Goal: Task Accomplishment & Management: Manage account settings

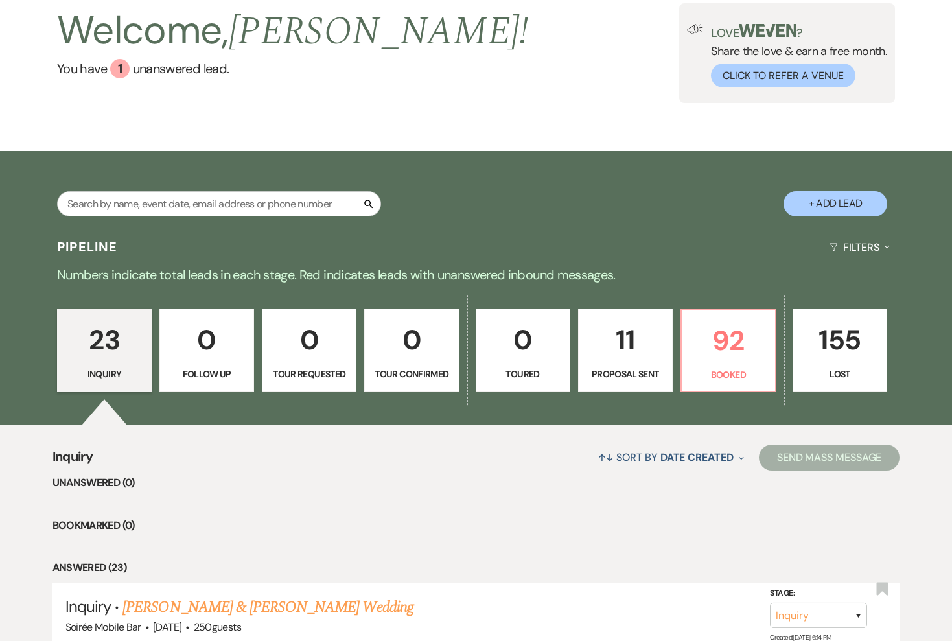
scroll to position [65, 0]
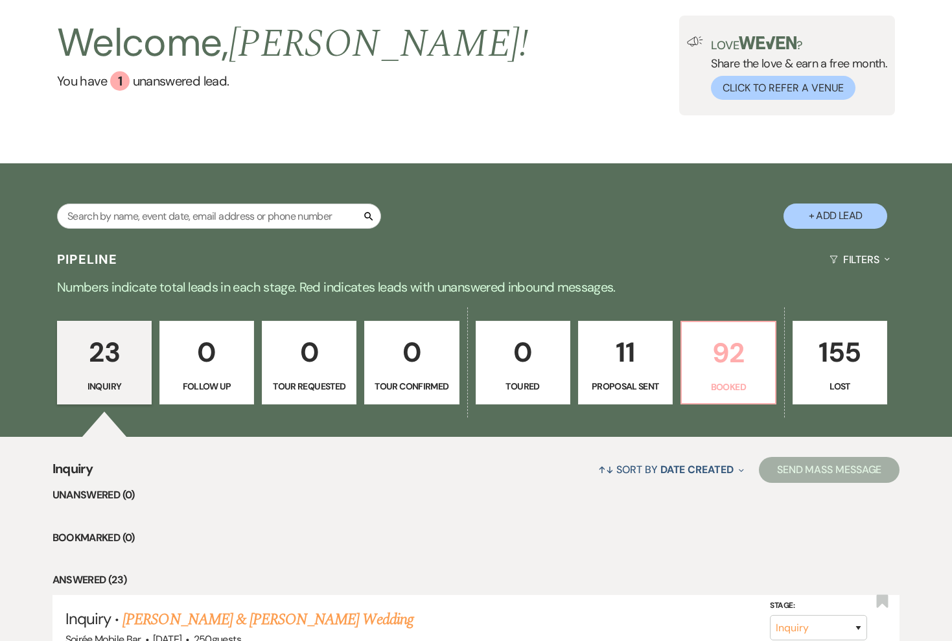
click at [732, 348] on p "92" at bounding box center [728, 352] width 78 height 43
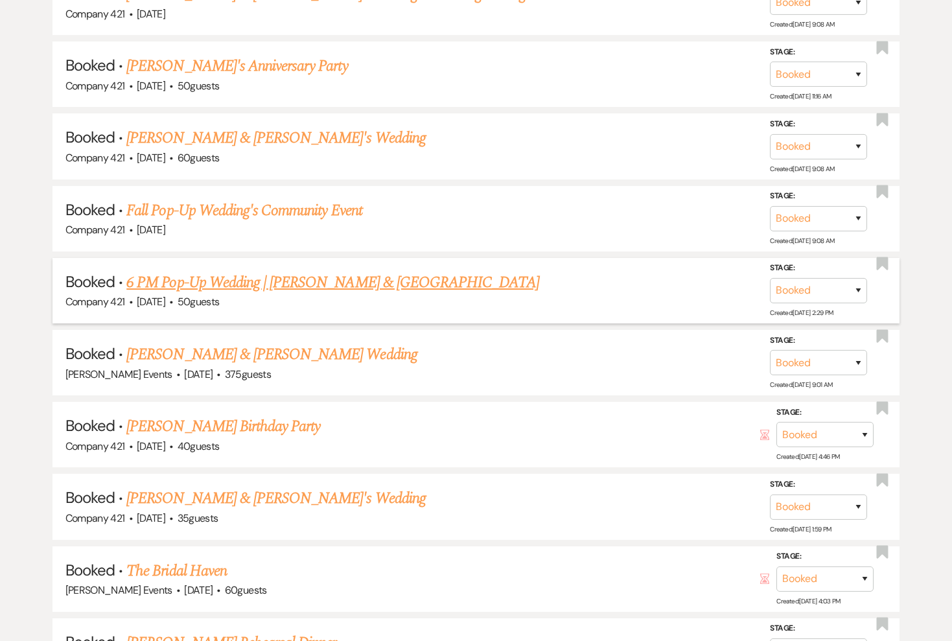
scroll to position [1482, 0]
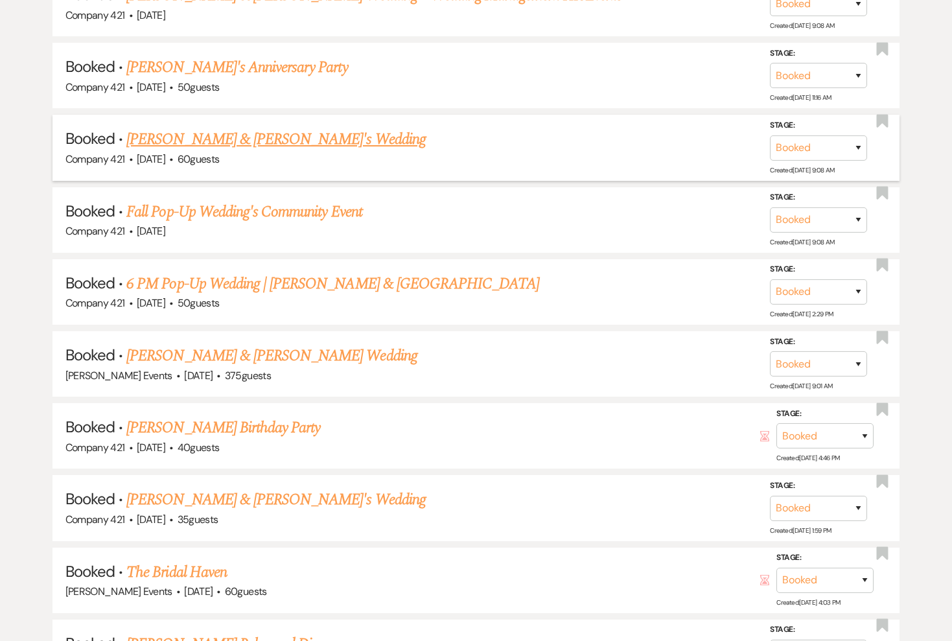
click at [275, 134] on link "[PERSON_NAME] & [PERSON_NAME]'s Wedding" at bounding box center [275, 139] width 299 height 23
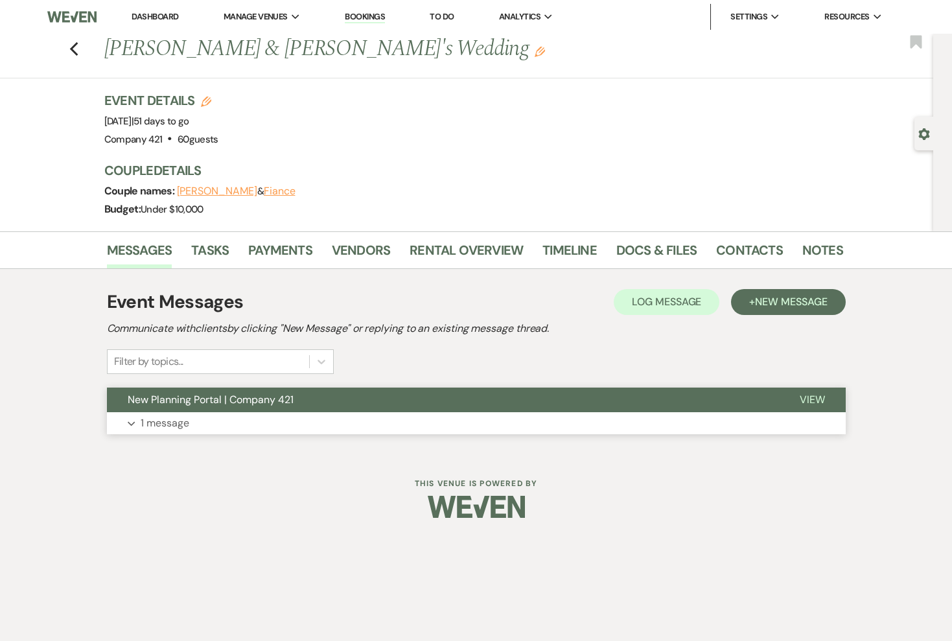
click at [209, 421] on button "Expand 1 message" at bounding box center [476, 423] width 739 height 22
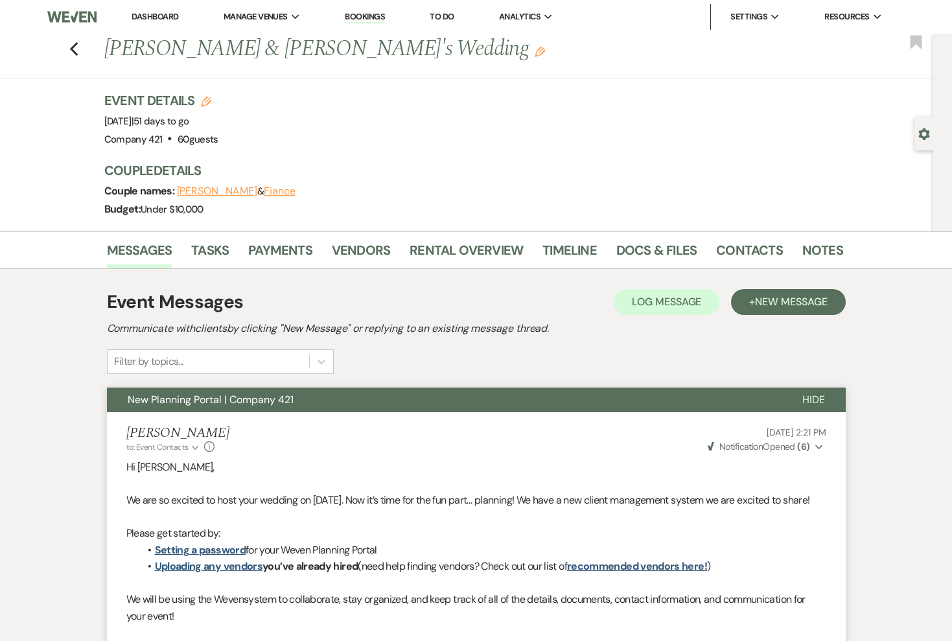
scroll to position [1, 0]
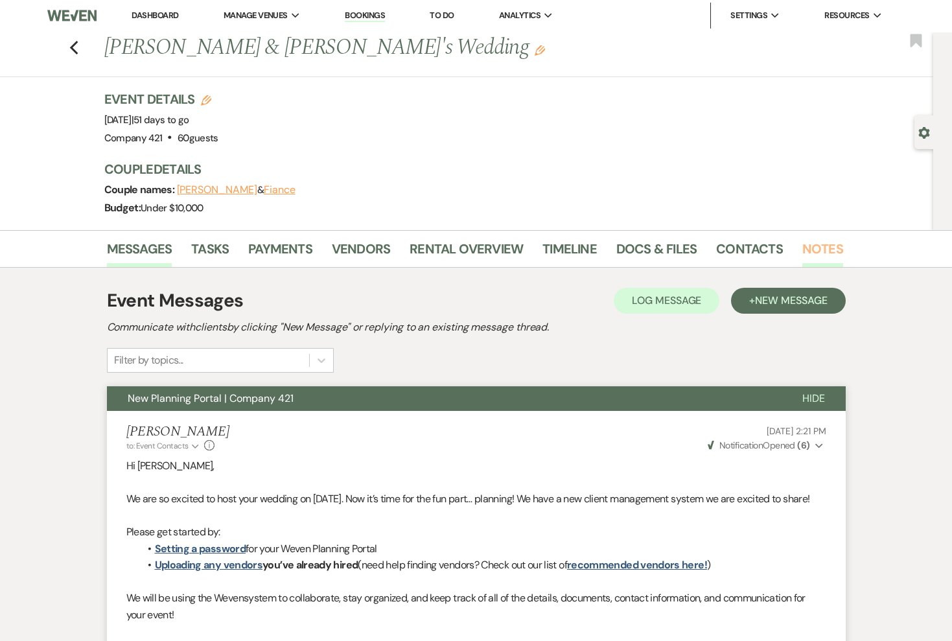
click at [831, 246] on link "Notes" at bounding box center [822, 252] width 41 height 29
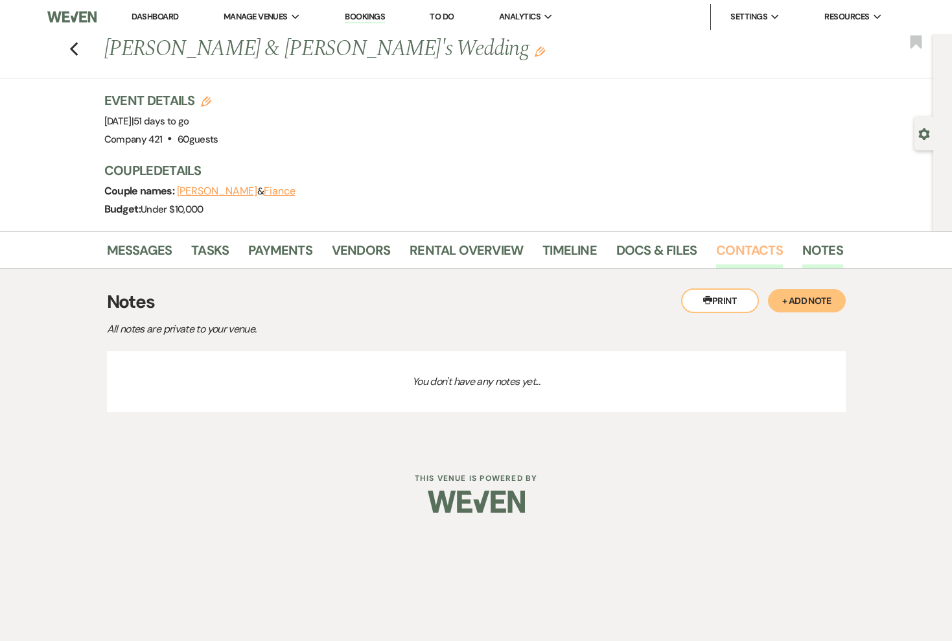
click at [763, 250] on link "Contacts" at bounding box center [749, 254] width 67 height 29
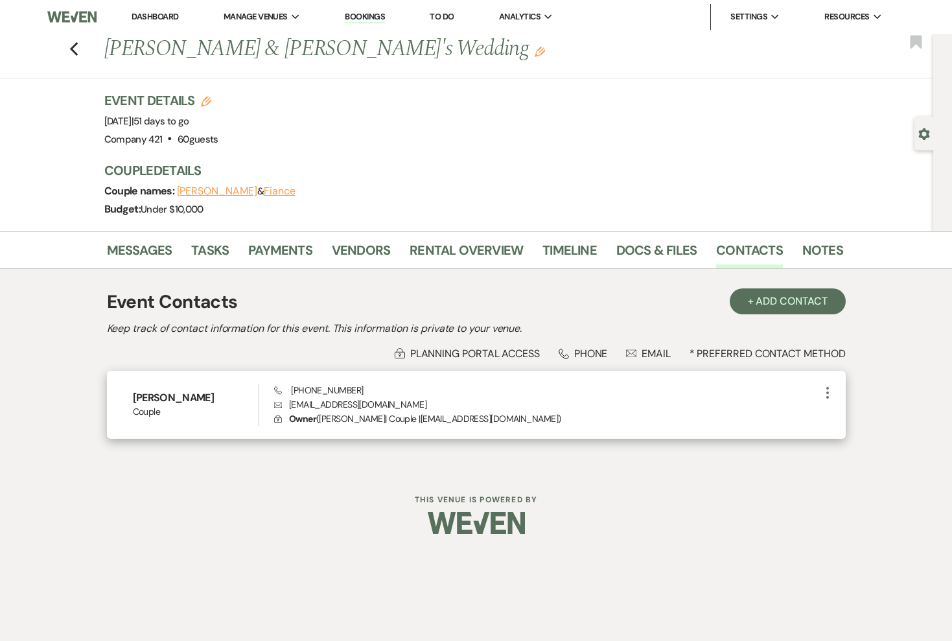
click at [376, 406] on p "Envelope [EMAIL_ADDRESS][DOMAIN_NAME]" at bounding box center [546, 404] width 545 height 14
copy p "[EMAIL_ADDRESS][DOMAIN_NAME]"
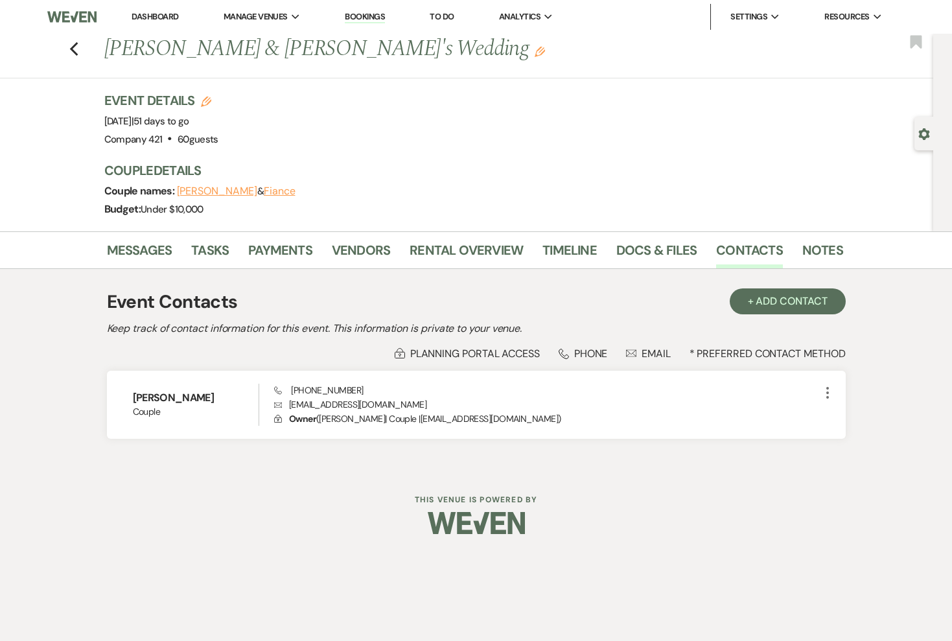
click at [479, 460] on div "Event Contacts + Add Contact Keep track of contact information for this event. …" at bounding box center [476, 370] width 739 height 202
click at [447, 257] on link "Rental Overview" at bounding box center [466, 254] width 113 height 29
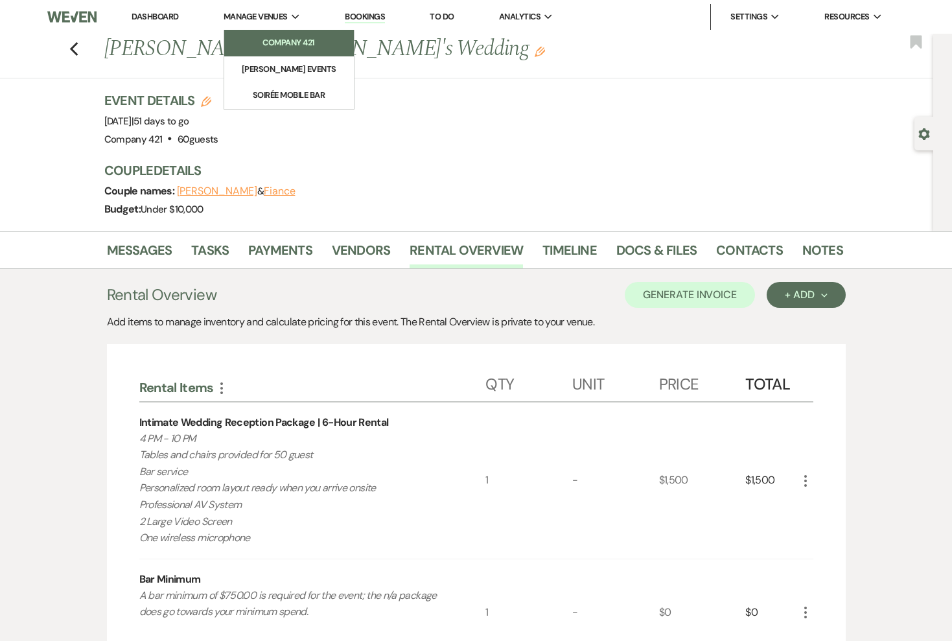
click at [263, 43] on li "Company 421" at bounding box center [289, 42] width 117 height 13
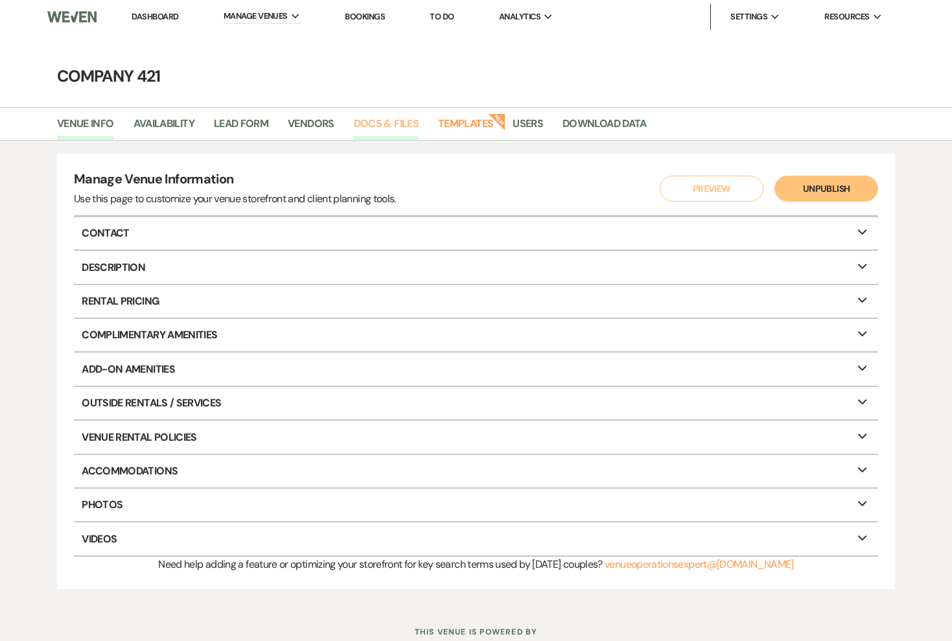
click at [374, 126] on link "Docs & Files" at bounding box center [386, 127] width 65 height 25
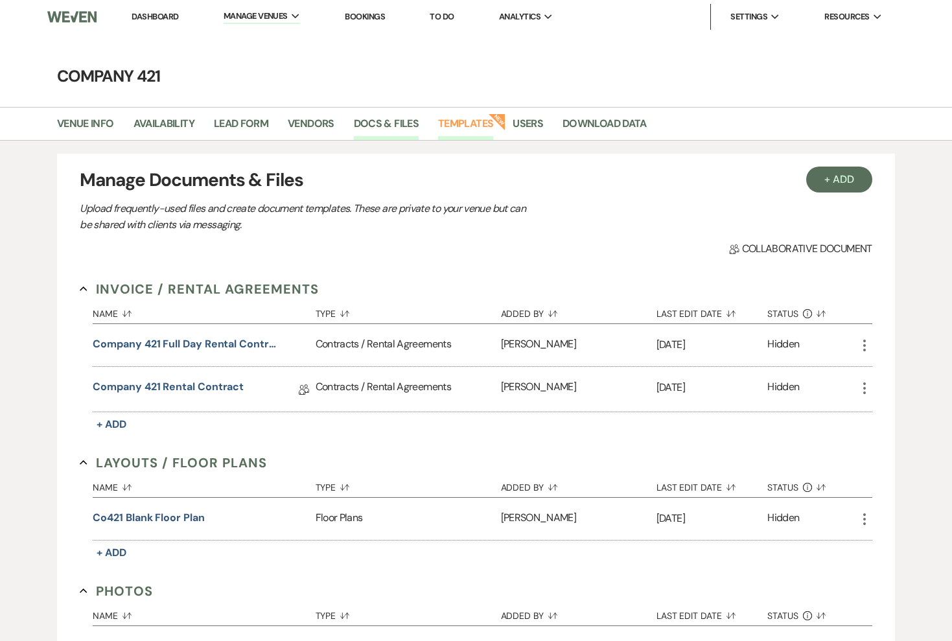
click at [463, 126] on link "Templates" at bounding box center [465, 127] width 55 height 25
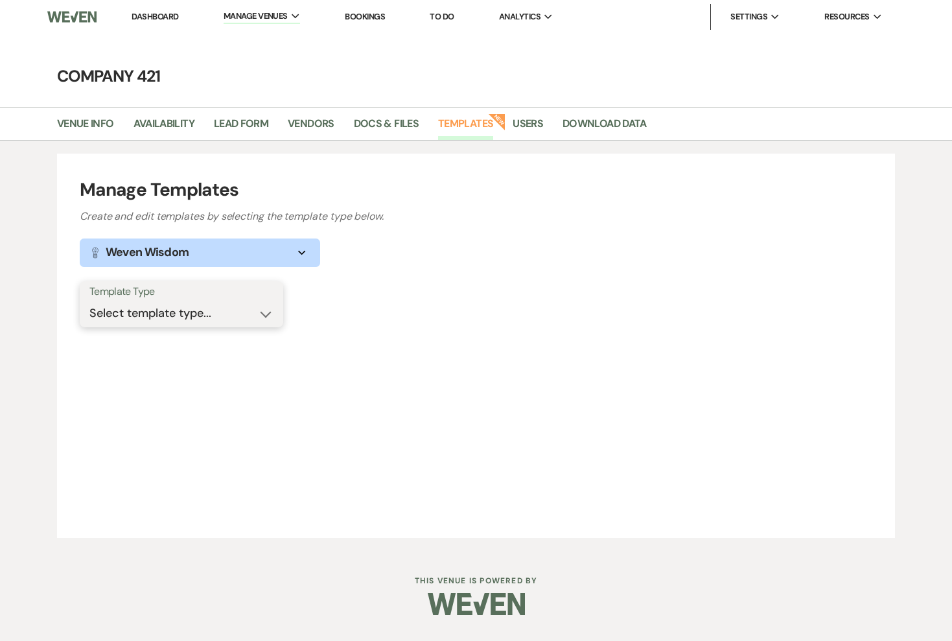
click at [204, 316] on select "Select template type... Task List Message Templates Payment Plan Inventory Item…" at bounding box center [181, 313] width 184 height 25
select select "Message Templates"
